Goal: Navigation & Orientation: Find specific page/section

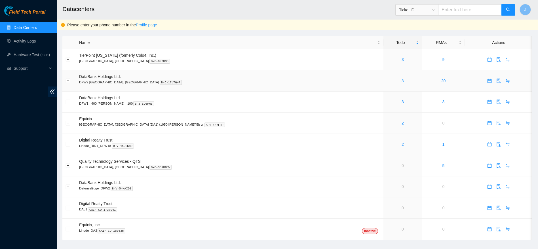
click at [402, 81] on link "3" at bounding box center [403, 81] width 2 height 5
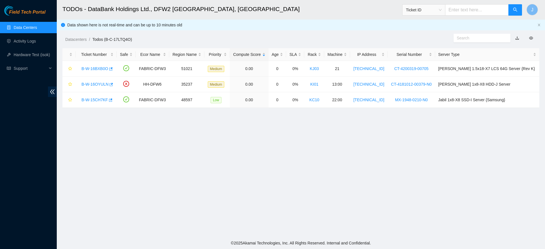
click at [30, 26] on link "Data Centers" at bounding box center [25, 27] width 23 height 5
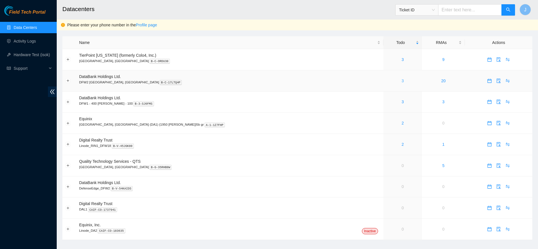
click at [402, 82] on link "3" at bounding box center [403, 81] width 2 height 5
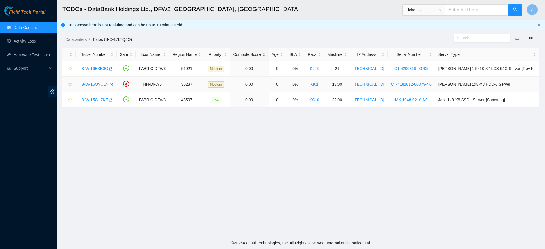
click at [100, 84] on link "B-W-16OYULN" at bounding box center [94, 84] width 27 height 5
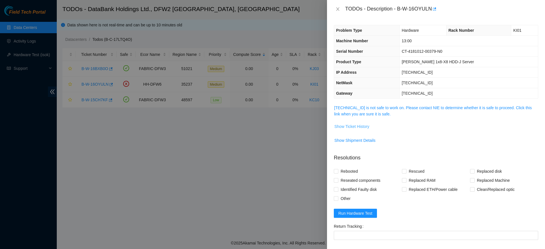
click at [356, 126] on span "Show Ticket History" at bounding box center [351, 126] width 35 height 6
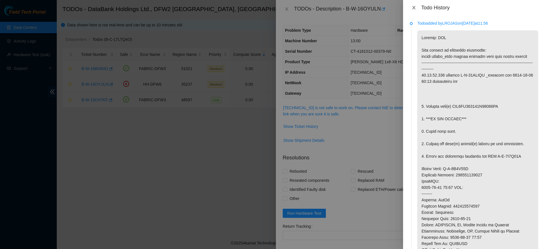
click at [415, 9] on icon "close" at bounding box center [413, 7] width 5 height 5
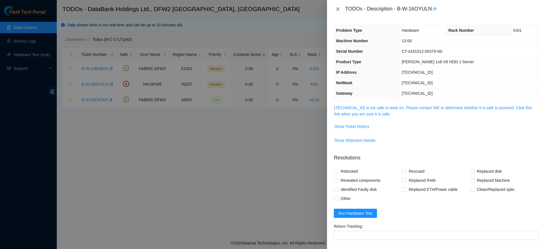
click at [339, 9] on icon "close" at bounding box center [337, 9] width 5 height 5
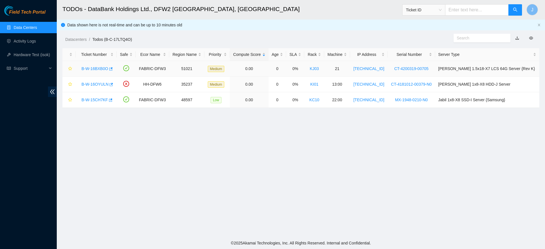
click at [95, 70] on link "B-W-16BXB0O" at bounding box center [94, 68] width 27 height 5
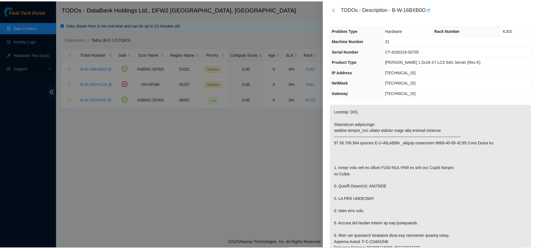
scroll to position [9, 0]
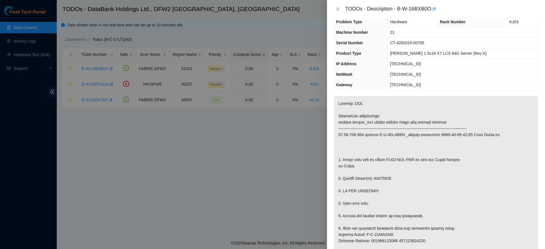
click at [233, 115] on div at bounding box center [272, 124] width 545 height 249
click at [335, 7] on icon "close" at bounding box center [337, 9] width 5 height 5
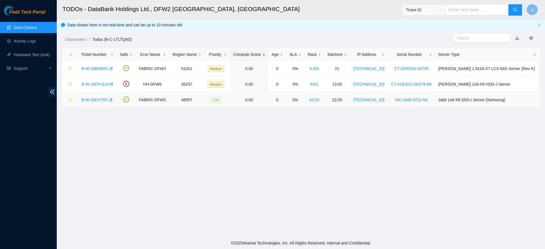
click at [92, 99] on link "B-W-15CH7KF" at bounding box center [94, 100] width 26 height 5
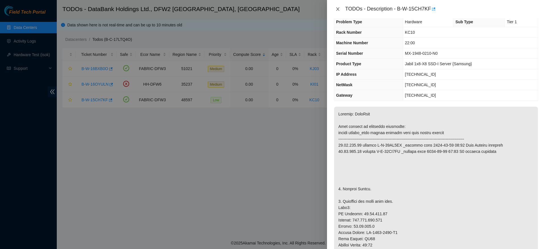
click at [338, 9] on icon "close" at bounding box center [337, 8] width 3 height 3
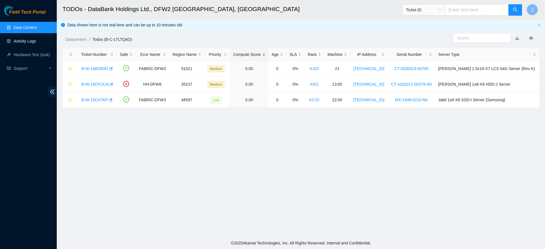
click at [22, 40] on link "Activity Logs" at bounding box center [25, 41] width 22 height 5
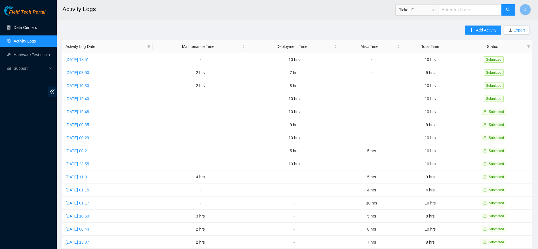
click at [33, 29] on link "Data Centers" at bounding box center [25, 27] width 23 height 5
